Goal: Task Accomplishment & Management: Use online tool/utility

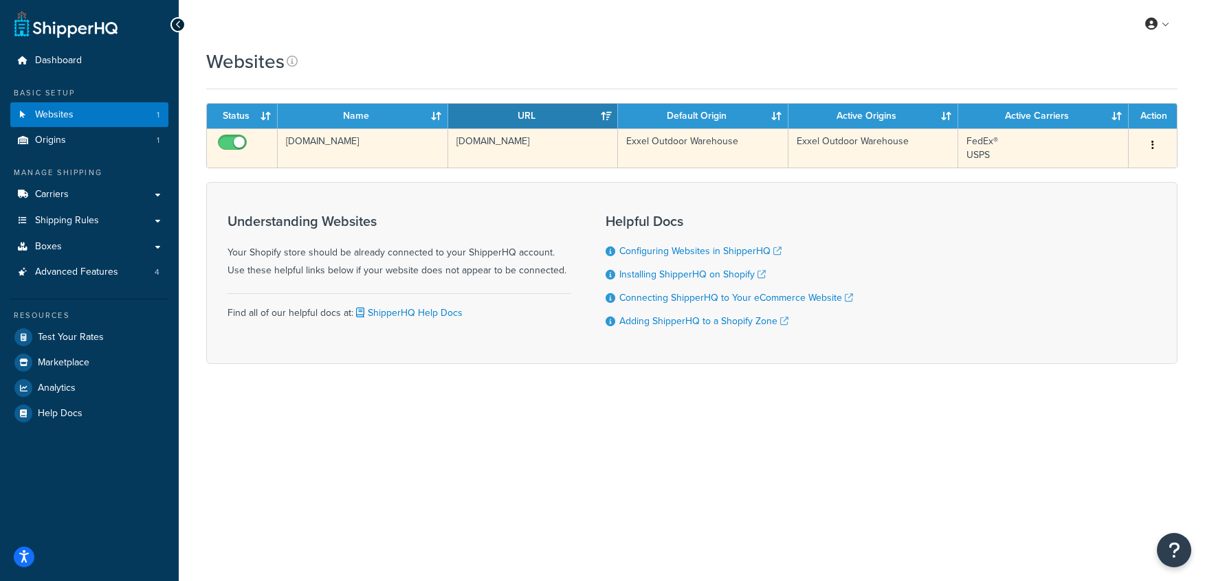
click at [234, 142] on input "checkbox" at bounding box center [234, 145] width 38 height 17
checkbox input "true"
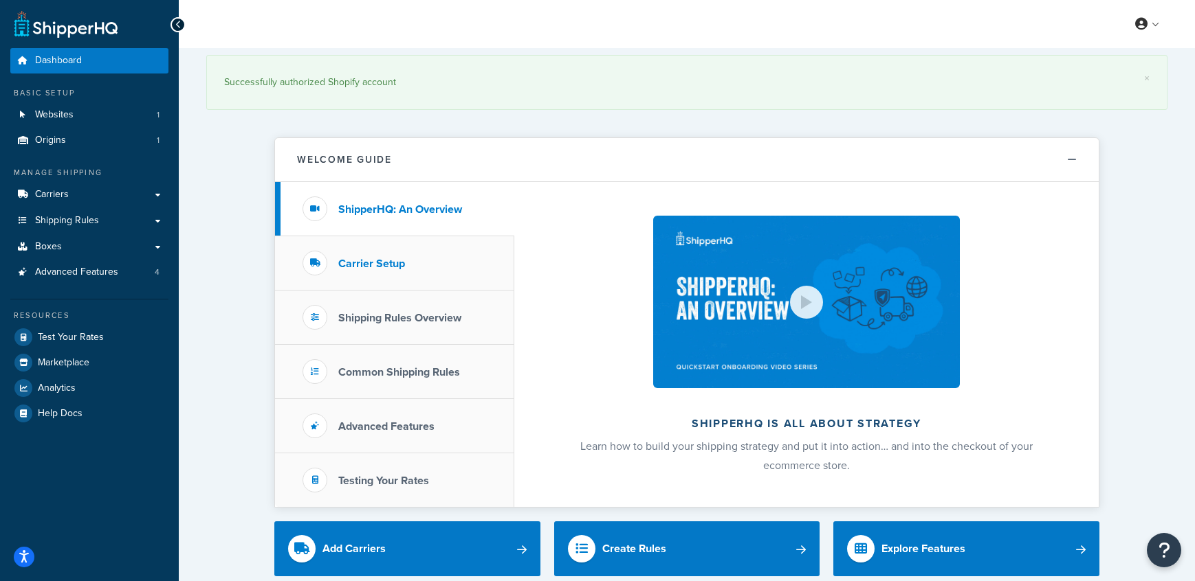
click at [401, 258] on h3 "Carrier Setup" at bounding box center [371, 264] width 67 height 12
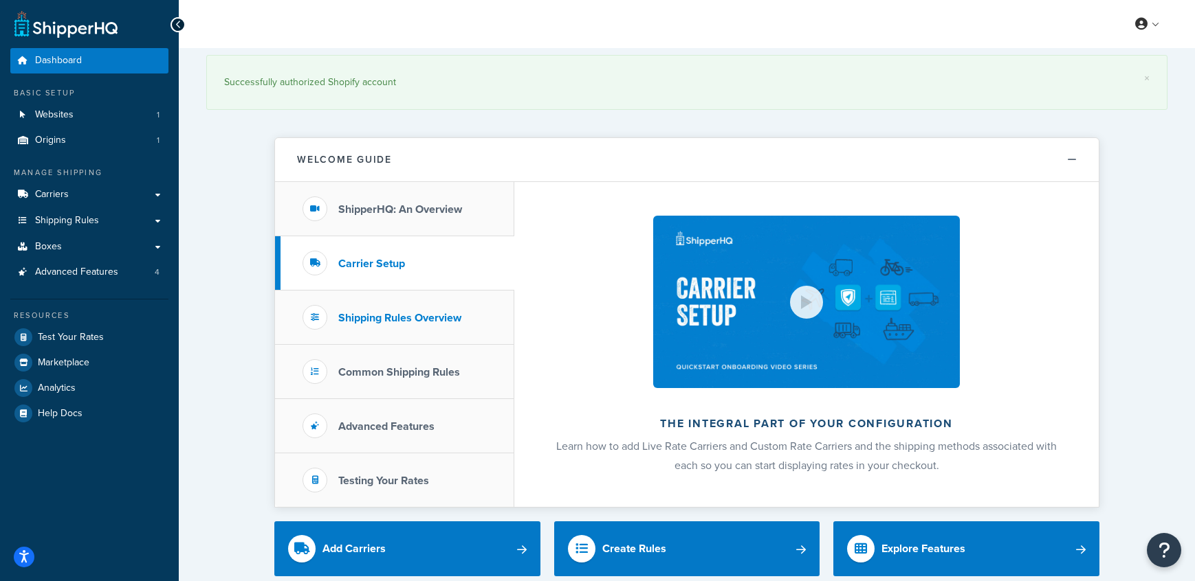
click at [480, 303] on li "Shipping Rules Overview" at bounding box center [394, 318] width 239 height 54
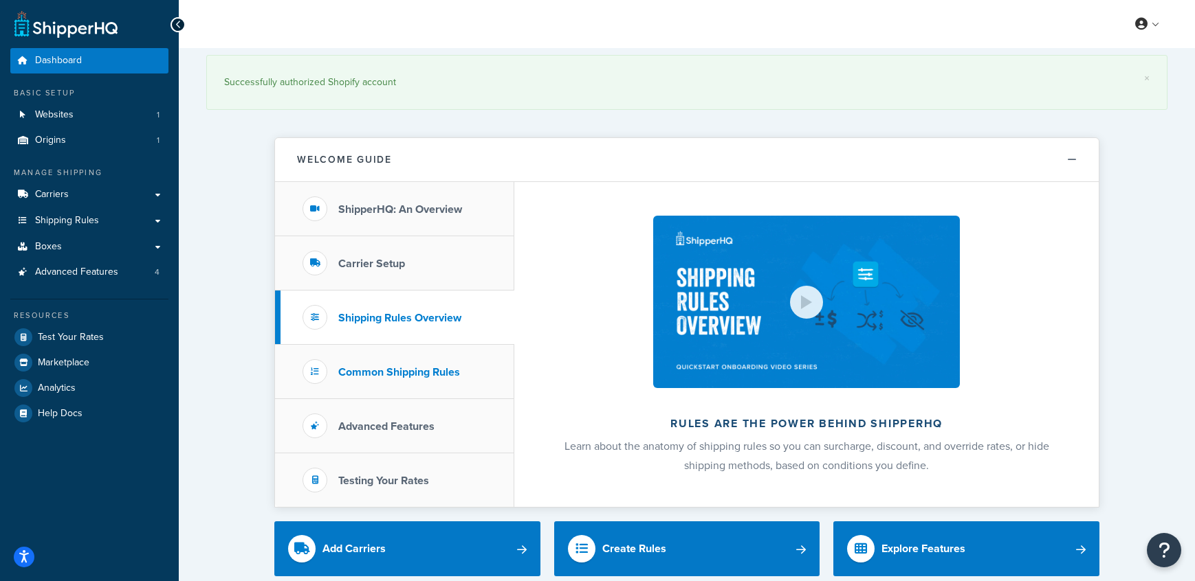
click at [453, 349] on li "Common Shipping Rules" at bounding box center [394, 372] width 239 height 54
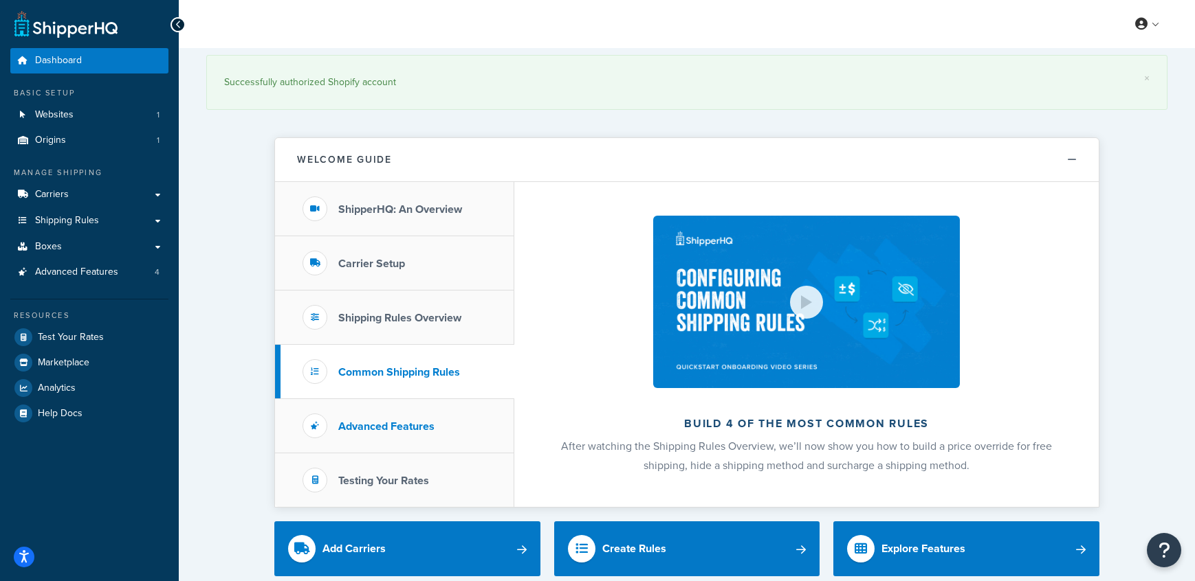
click at [470, 408] on li "Advanced Features" at bounding box center [394, 426] width 239 height 54
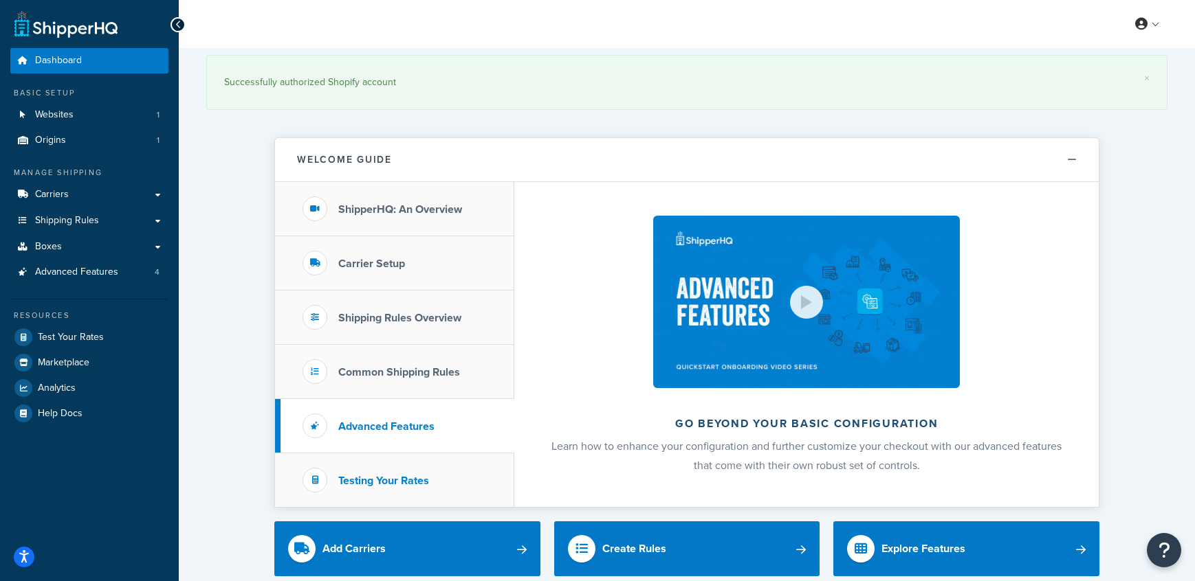
click at [454, 474] on li "Testing Your Rates" at bounding box center [394, 481] width 239 height 54
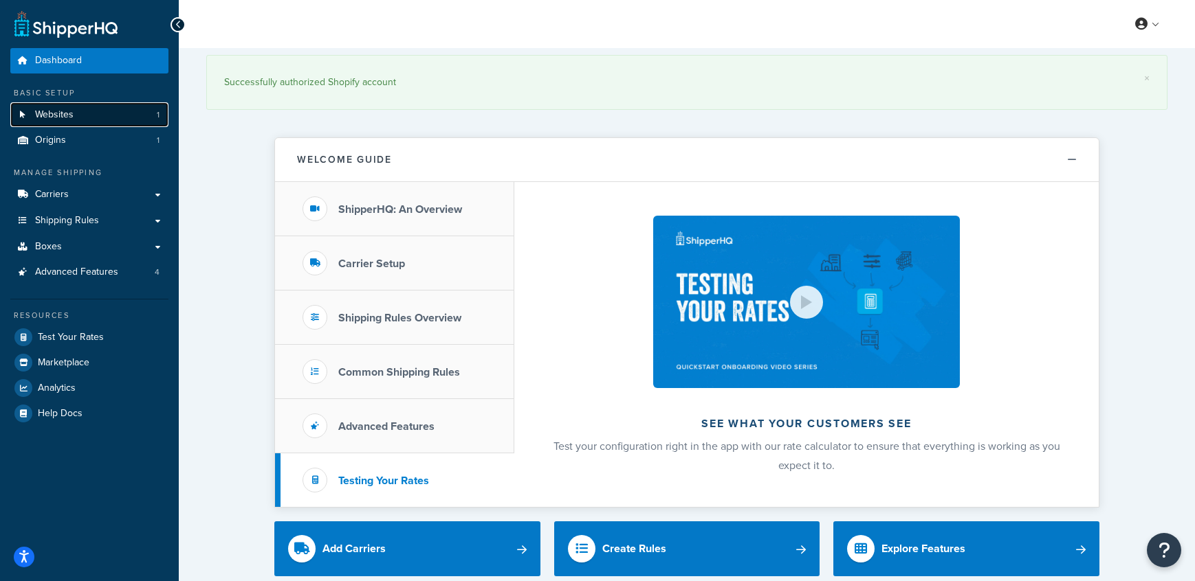
click at [100, 117] on link "Websites 1" at bounding box center [89, 114] width 158 height 25
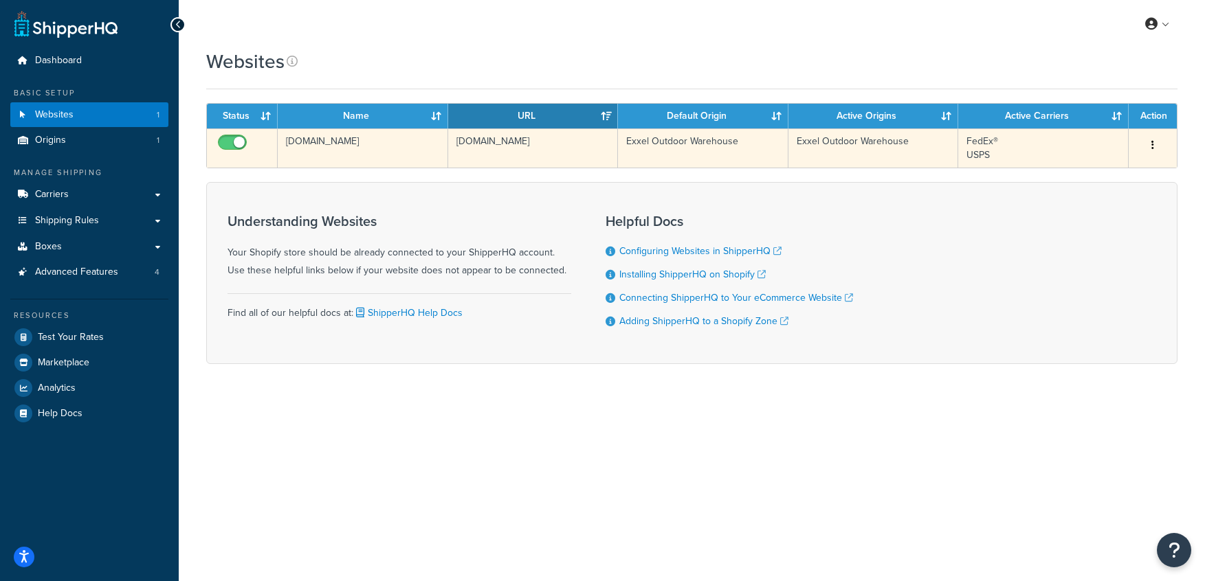
click at [219, 143] on input "checkbox" at bounding box center [234, 145] width 38 height 17
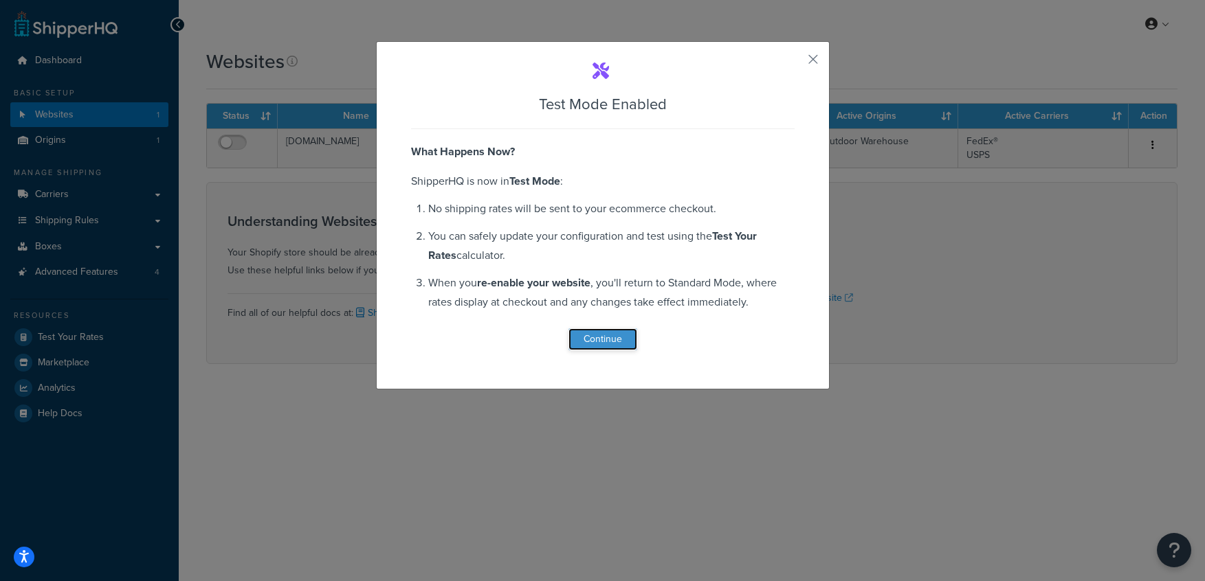
click at [587, 342] on button "Continue" at bounding box center [602, 340] width 69 height 22
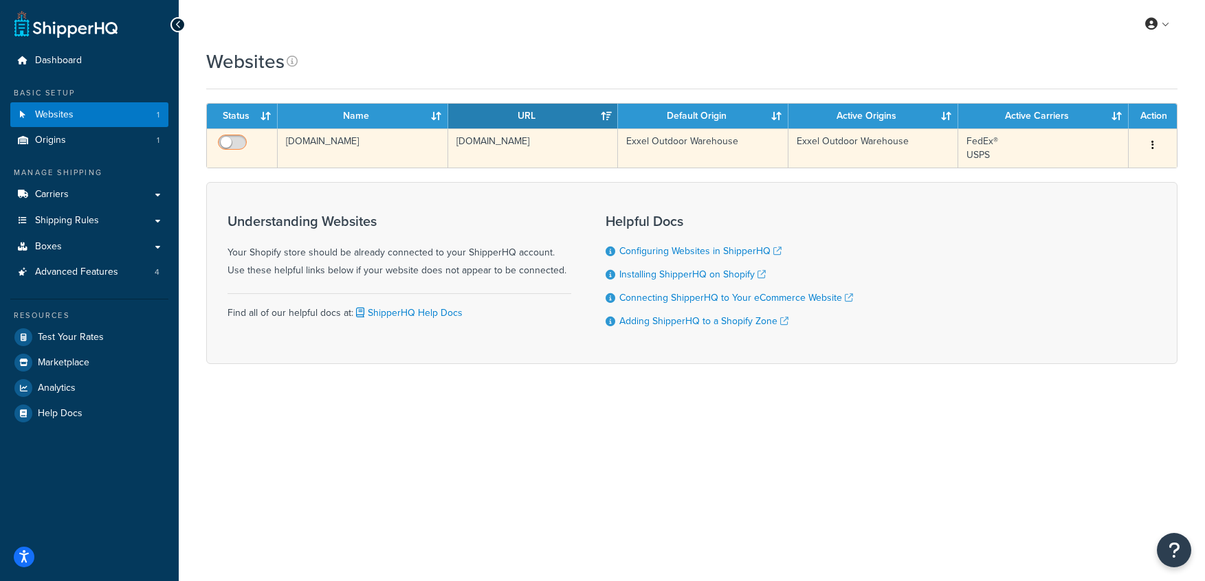
click at [239, 139] on input "checkbox" at bounding box center [234, 145] width 38 height 17
checkbox input "true"
click at [1099, 152] on td "FedEx® USPS" at bounding box center [1043, 148] width 170 height 39
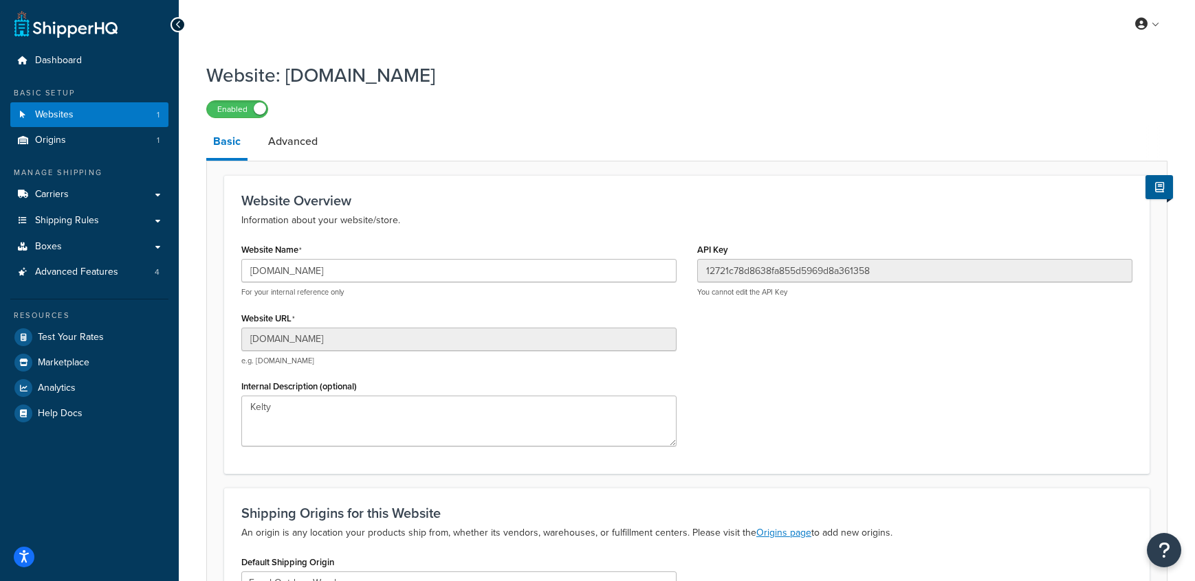
click at [306, 148] on link "Advanced" at bounding box center [292, 141] width 63 height 33
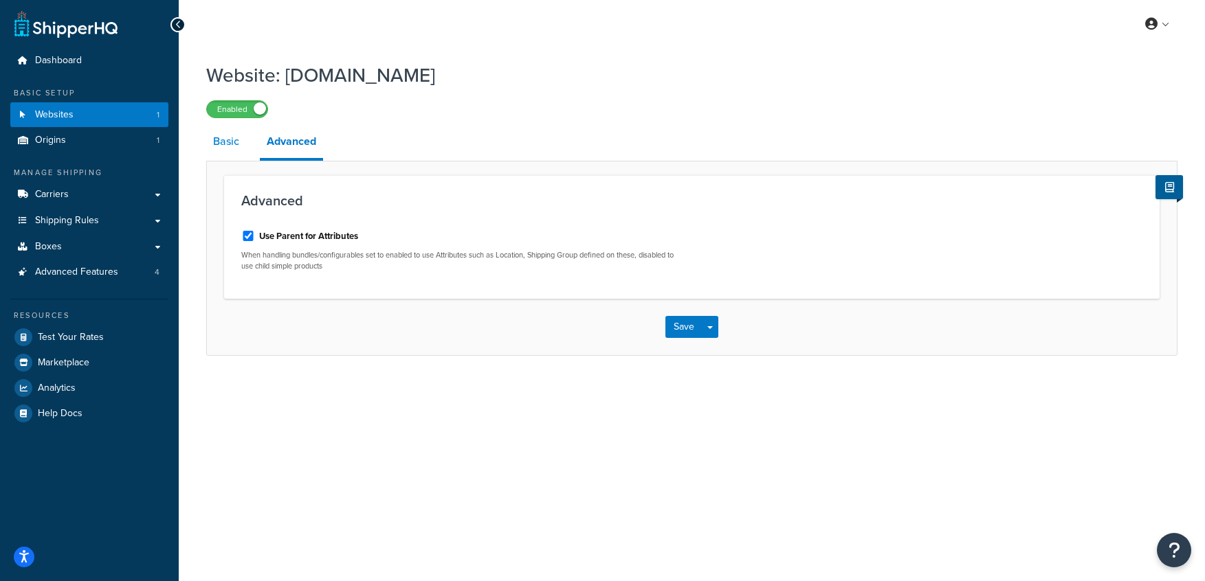
click at [245, 137] on link "Basic" at bounding box center [226, 141] width 40 height 33
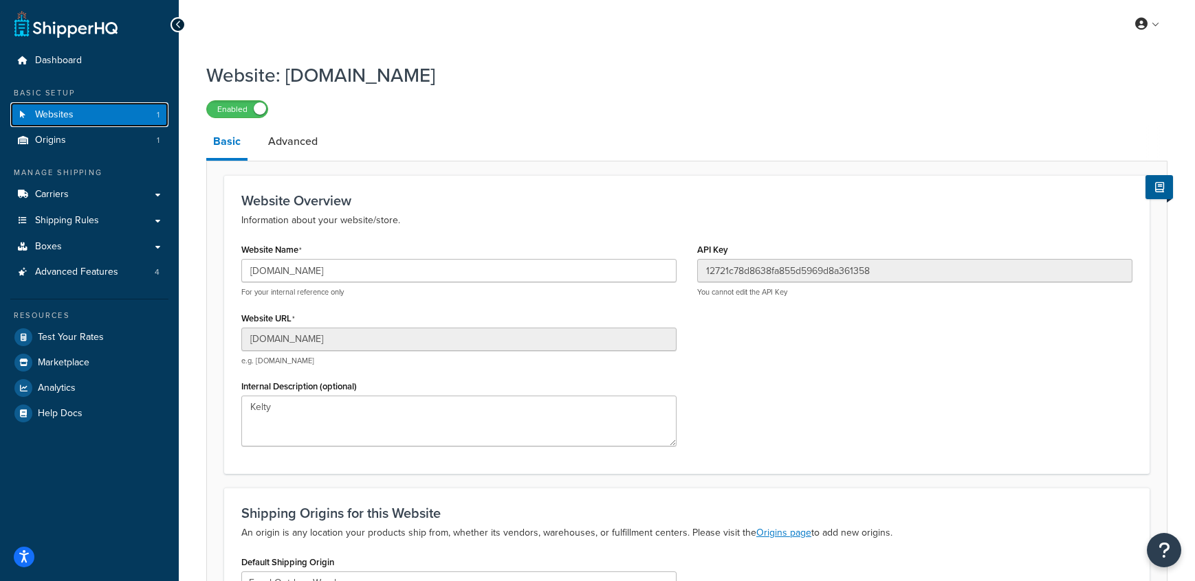
click at [111, 109] on link "Websites 1" at bounding box center [89, 114] width 158 height 25
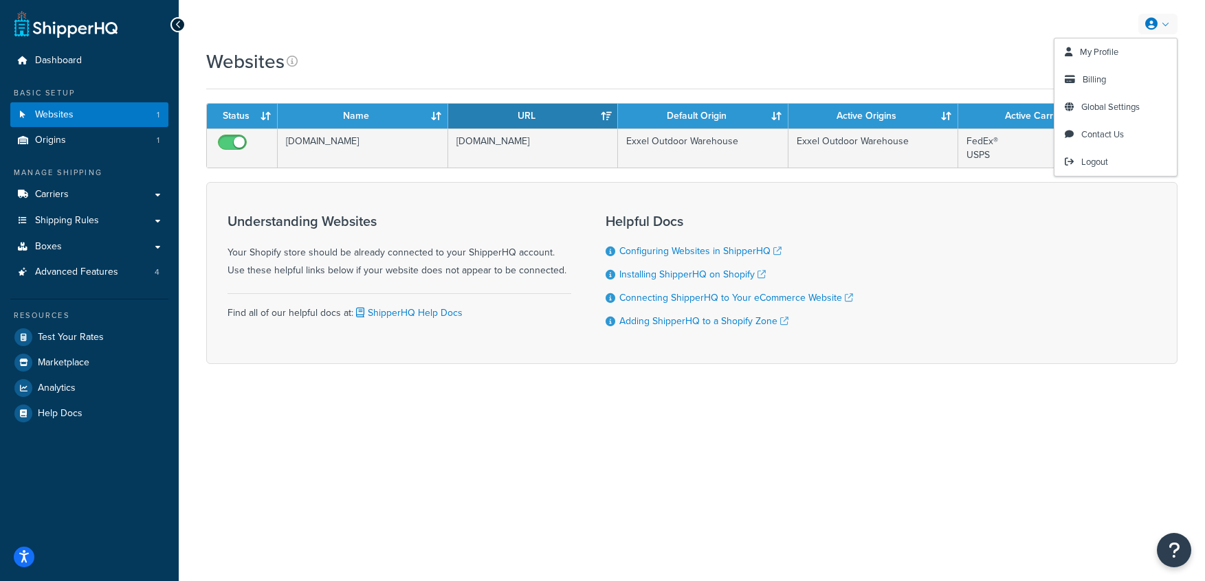
click at [1155, 26] on icon at bounding box center [1151, 24] width 12 height 12
click at [1137, 135] on link "Contact Us" at bounding box center [1115, 134] width 122 height 27
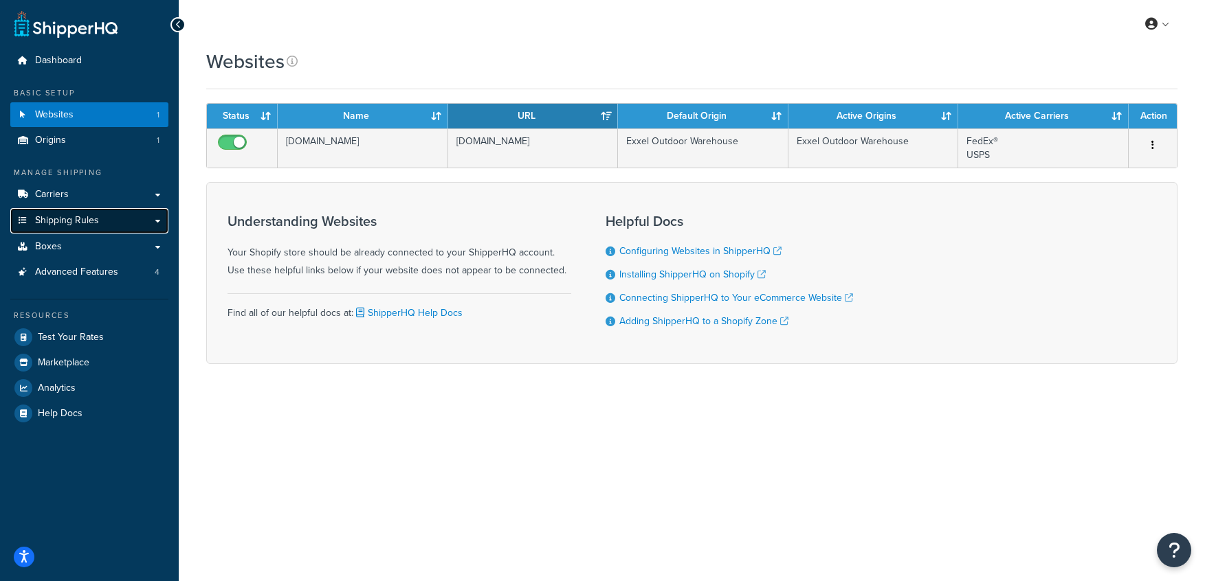
click at [116, 225] on link "Shipping Rules" at bounding box center [89, 220] width 158 height 25
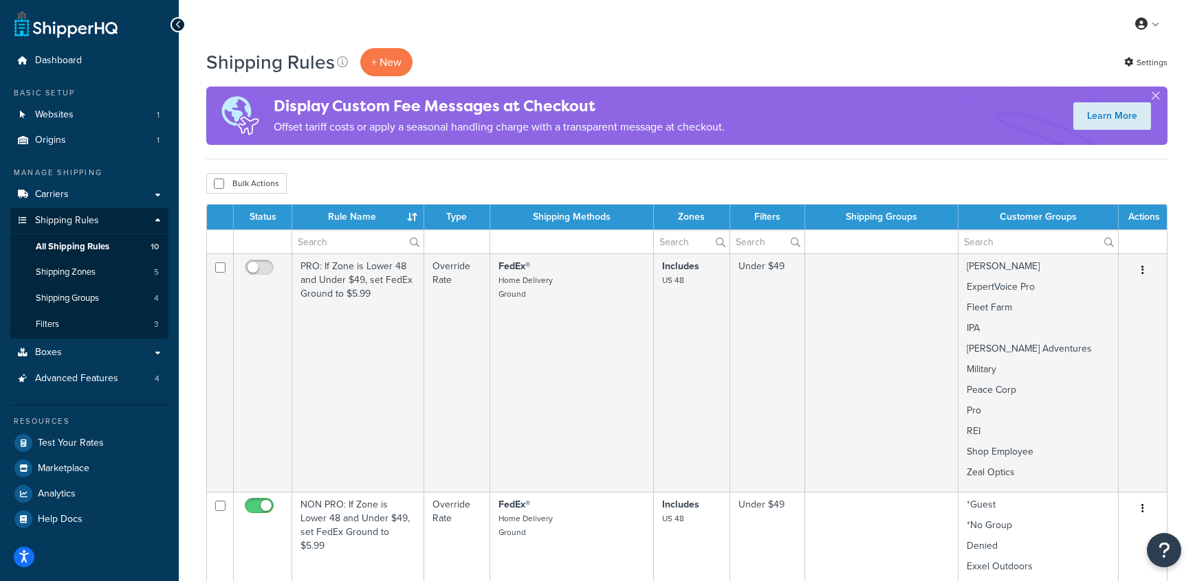
click at [986, 50] on div "Shipping Rules + New Settings" at bounding box center [686, 62] width 961 height 28
click at [1151, 59] on link "Settings" at bounding box center [1145, 62] width 43 height 19
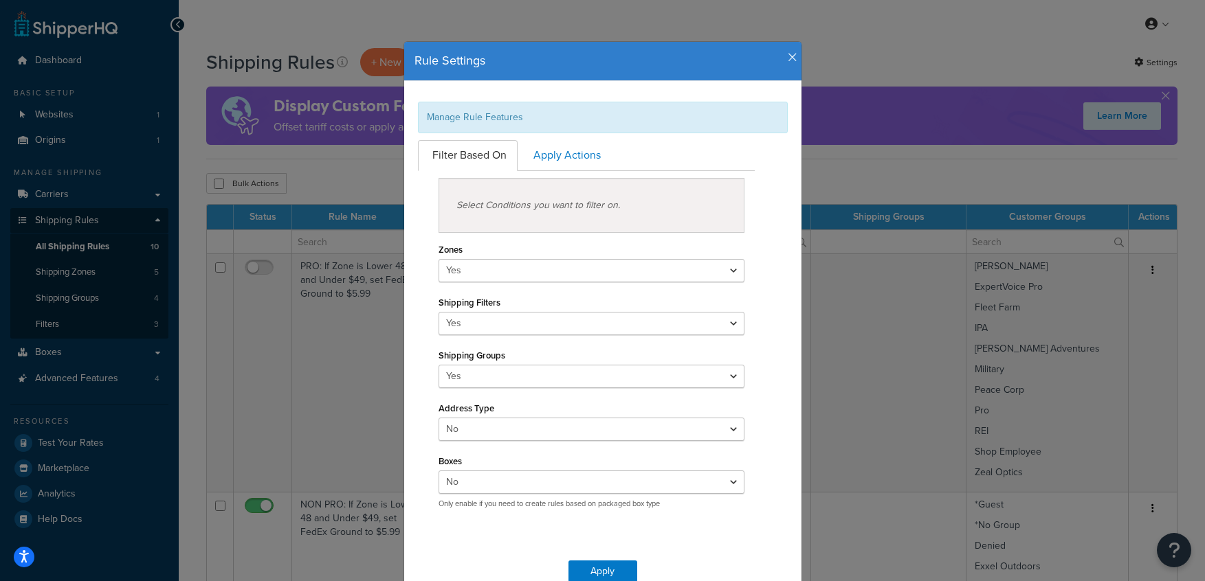
click at [788, 58] on icon "button" at bounding box center [793, 58] width 10 height 12
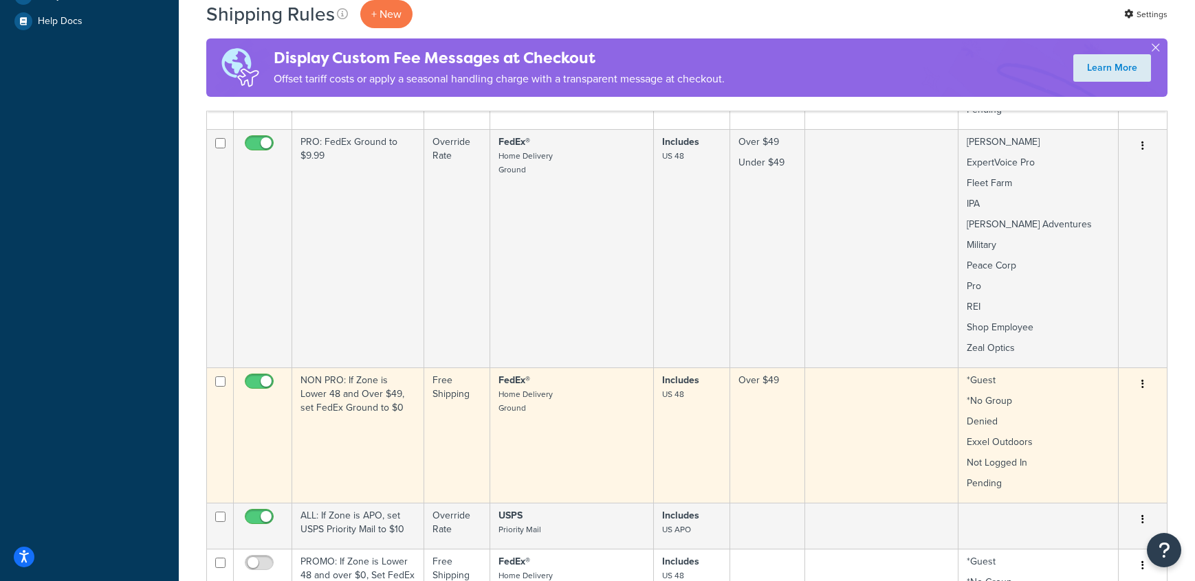
scroll to position [518, 0]
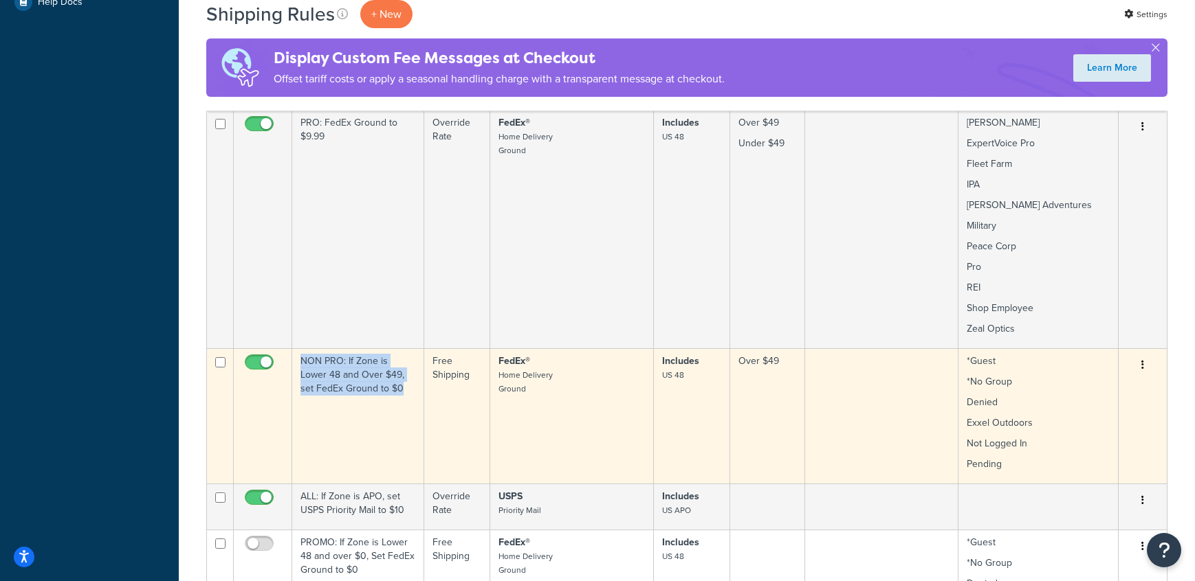
drag, startPoint x: 394, startPoint y: 397, endPoint x: 300, endPoint y: 359, distance: 101.2
click at [300, 359] on td "NON PRO: If Zone is Lower 48 and Over $49, set FedEx Ground to $0" at bounding box center [358, 415] width 132 height 135
copy td "NON PRO: If Zone is Lower 48 and Over $49, set FedEx Ground to $0"
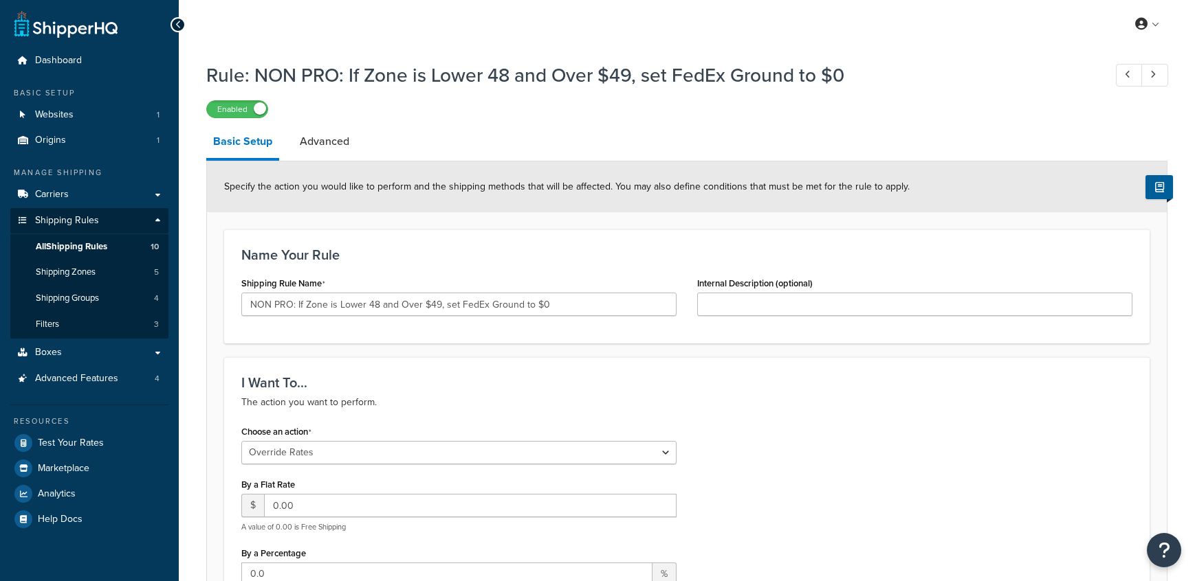
select select "OVERRIDE"
select select "LOCATION"
click at [173, 21] on div at bounding box center [177, 24] width 15 height 15
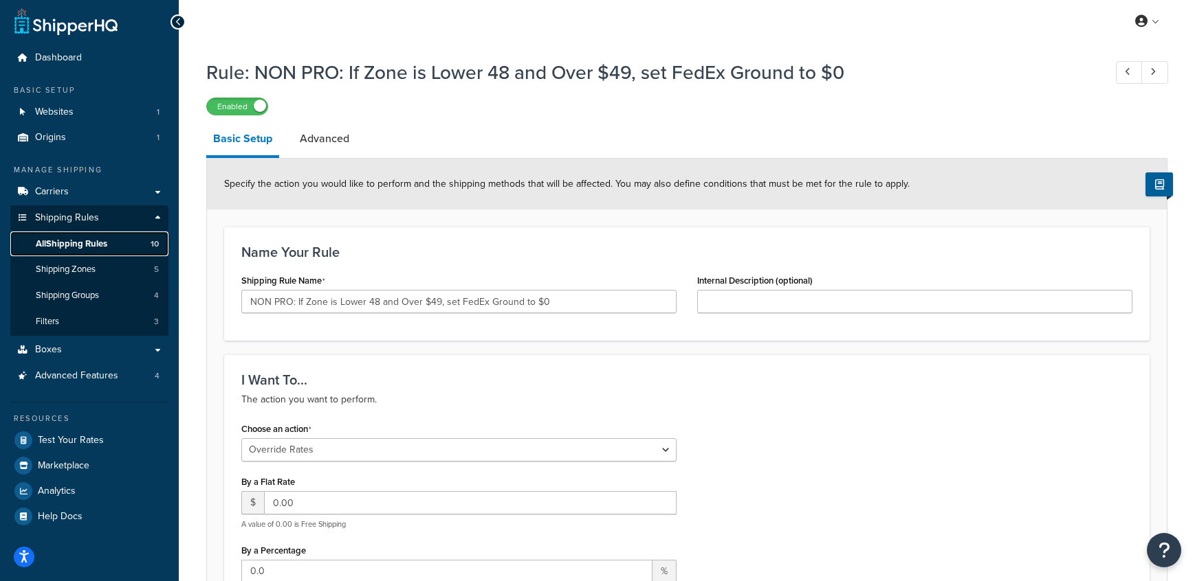
click at [111, 239] on link "All Shipping Rules 10" at bounding box center [89, 244] width 158 height 25
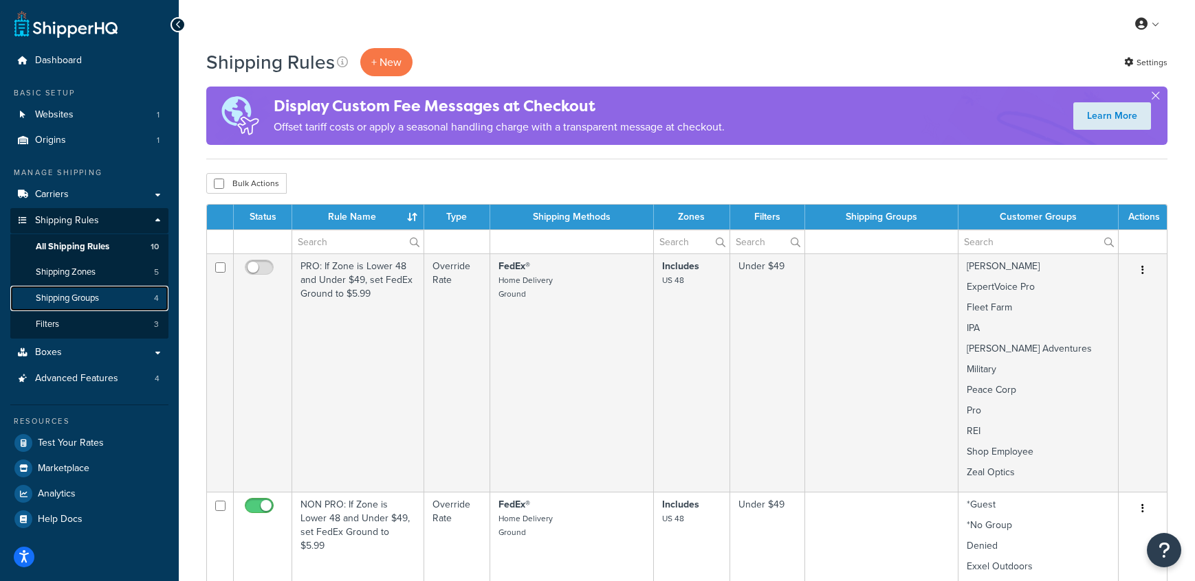
click at [129, 294] on link "Shipping Groups 4" at bounding box center [89, 298] width 158 height 25
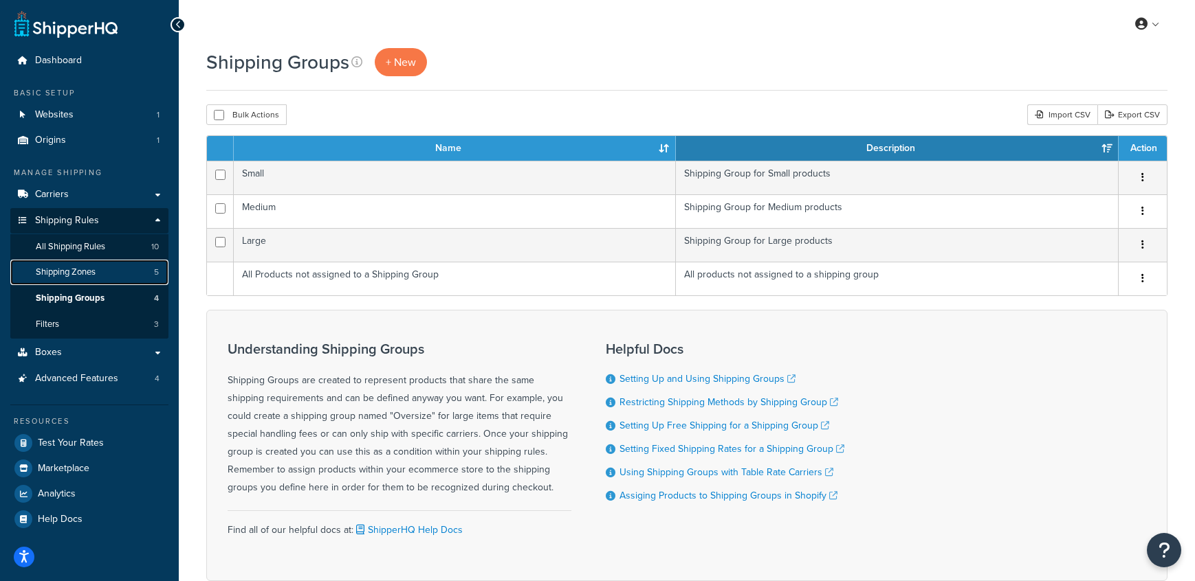
click at [142, 275] on link "Shipping Zones 5" at bounding box center [89, 272] width 158 height 25
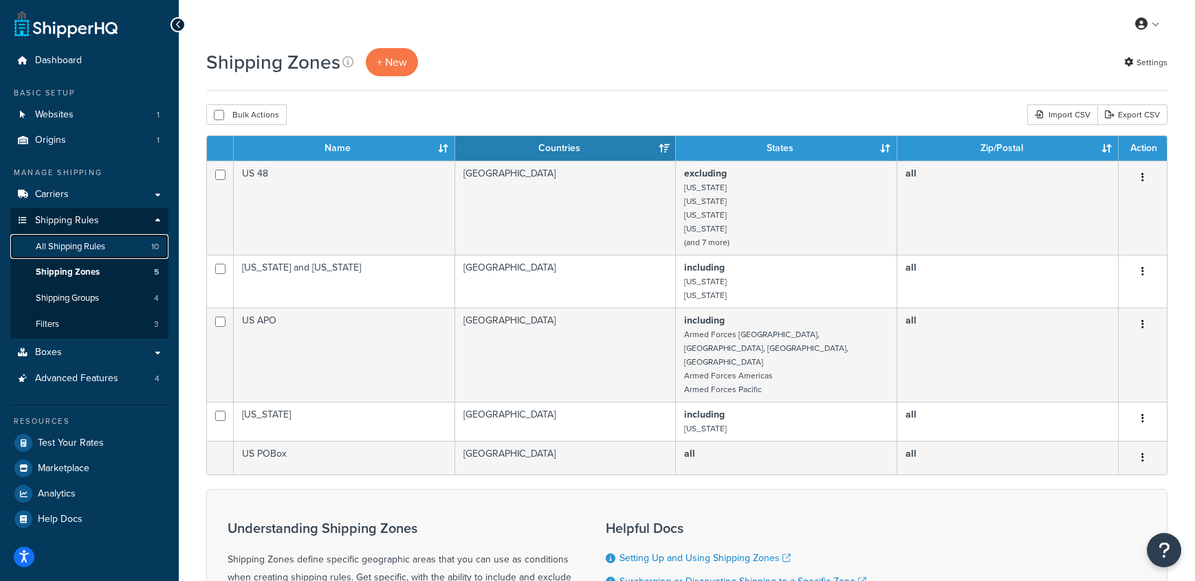
click at [143, 249] on link "All Shipping Rules 10" at bounding box center [89, 246] width 158 height 25
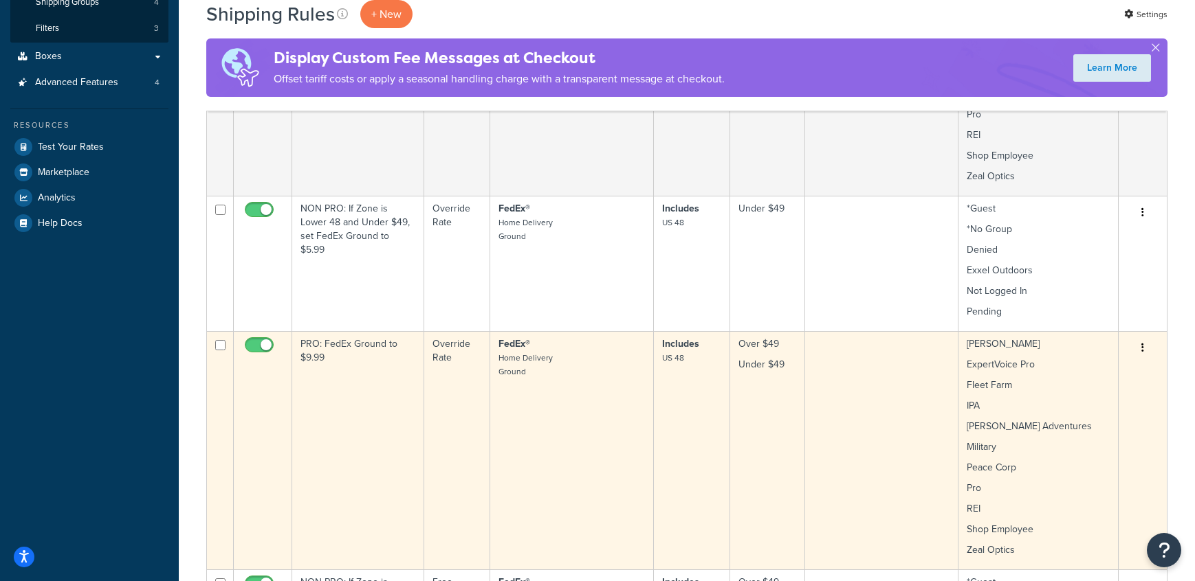
scroll to position [297, 0]
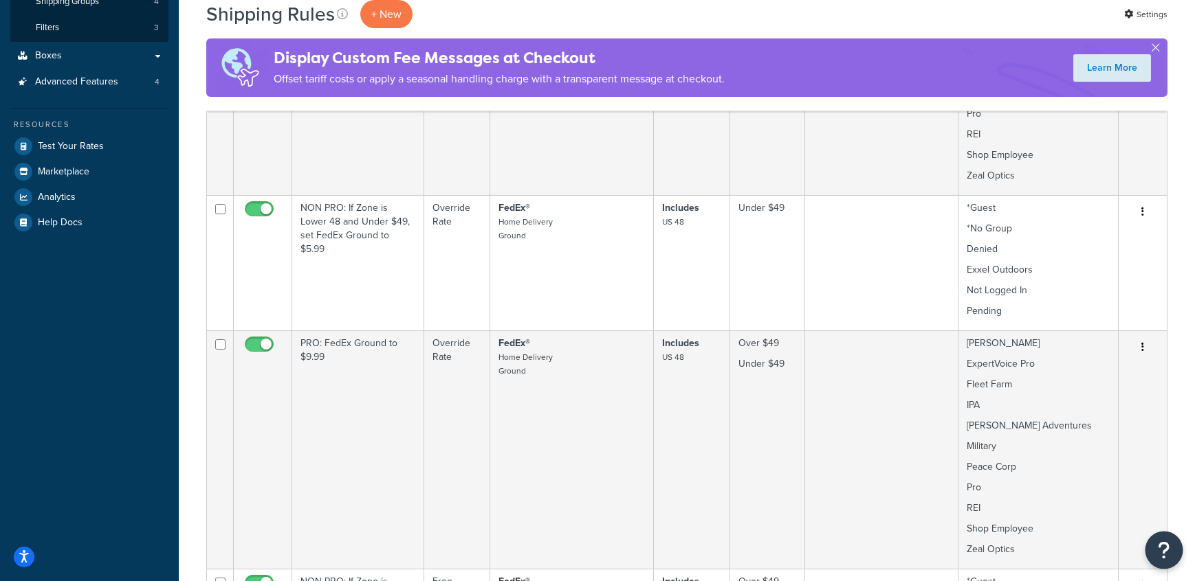
click at [1173, 557] on button "Open Resource Center" at bounding box center [1164, 551] width 38 height 38
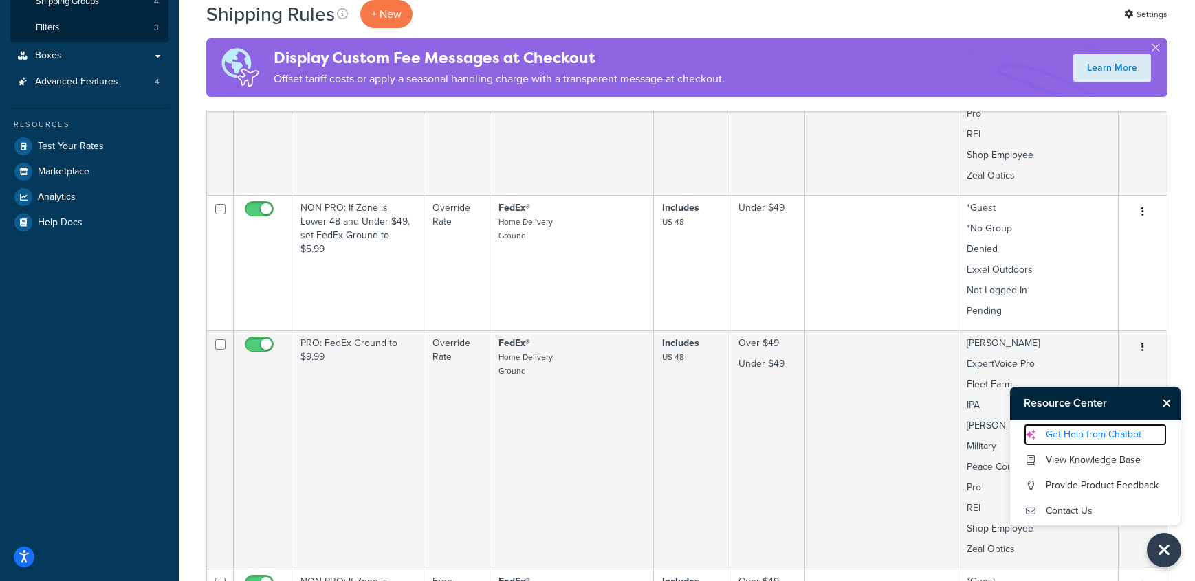
click at [1103, 439] on link "Get Help from Chatbot" at bounding box center [1094, 435] width 143 height 22
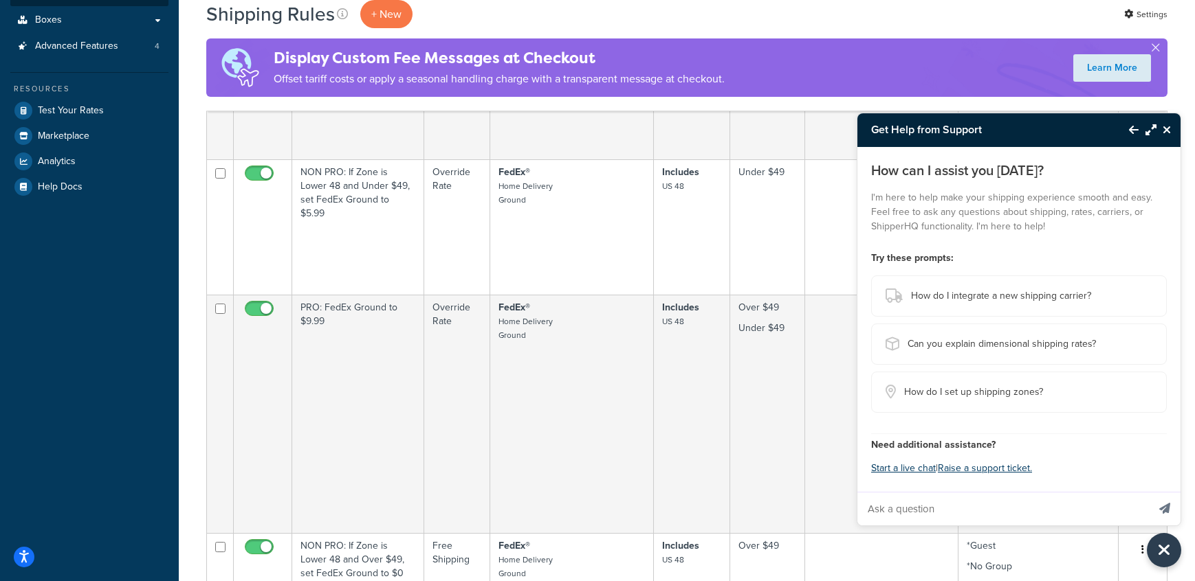
scroll to position [355, 0]
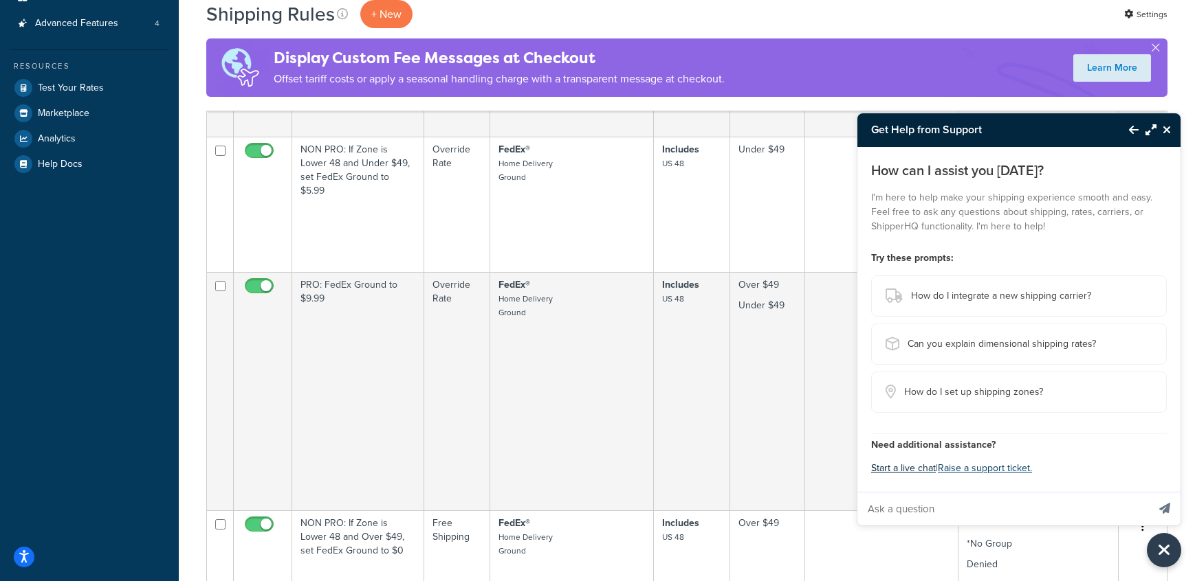
click at [931, 472] on button "Start a live chat" at bounding box center [903, 468] width 65 height 19
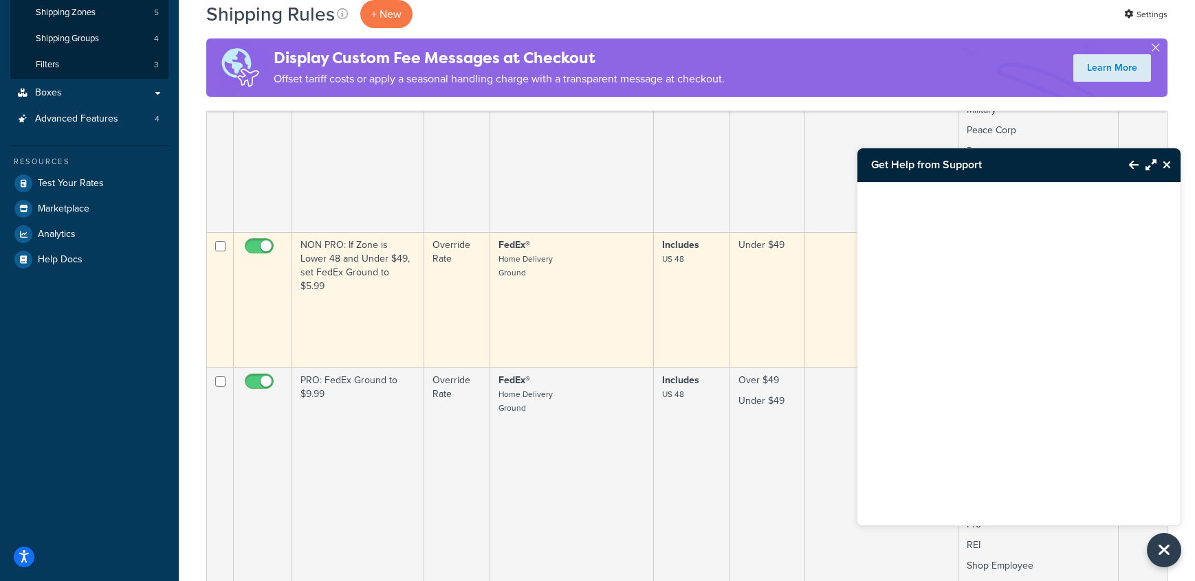
scroll to position [249, 0]
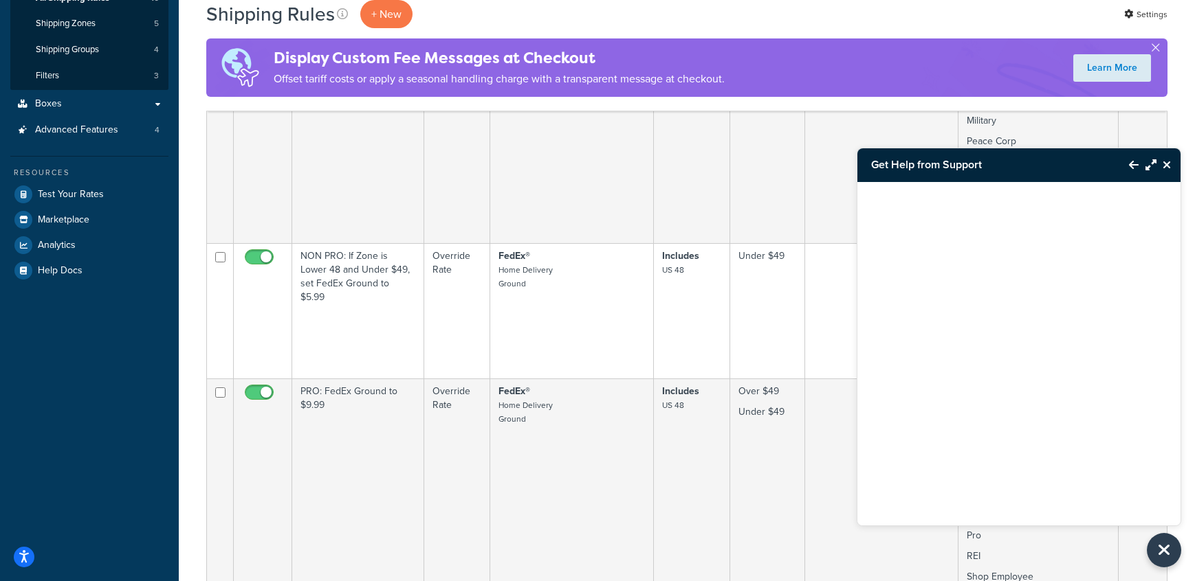
click at [450, 23] on div "Shipping Rules + New Settings" at bounding box center [686, 14] width 961 height 28
click at [947, 10] on div "Shipping Rules + New Settings" at bounding box center [686, 14] width 961 height 28
click at [1168, 169] on icon "Close Resource Center" at bounding box center [1166, 164] width 8 height 11
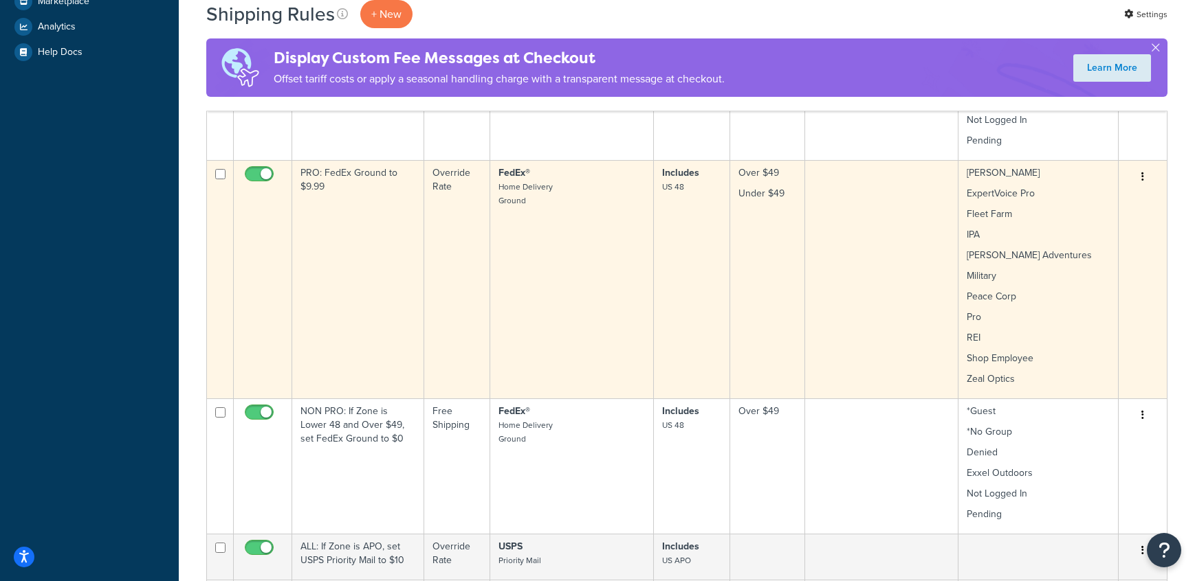
scroll to position [469, 0]
